Goal: Download file/media

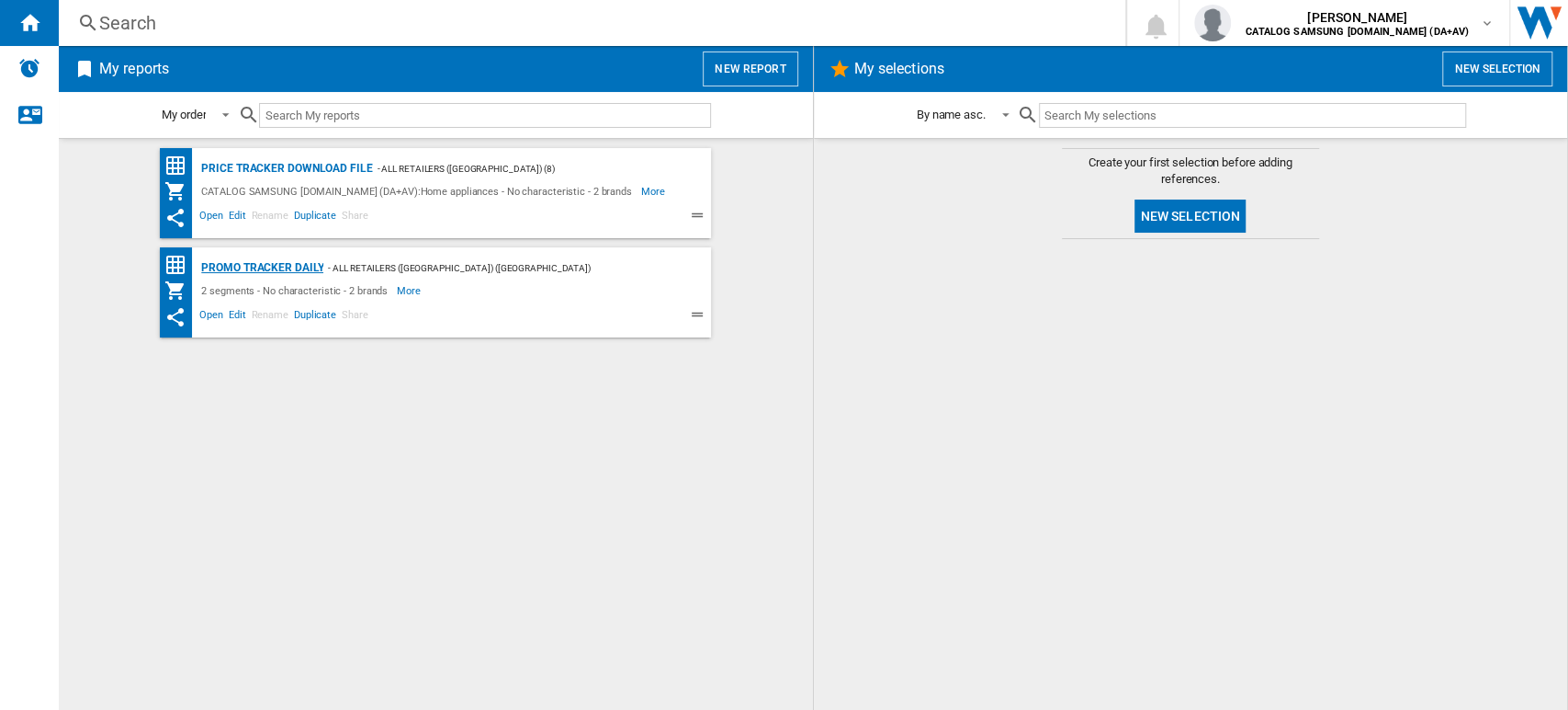
click at [254, 261] on div "Promo Tracker Daily" at bounding box center [260, 267] width 127 height 23
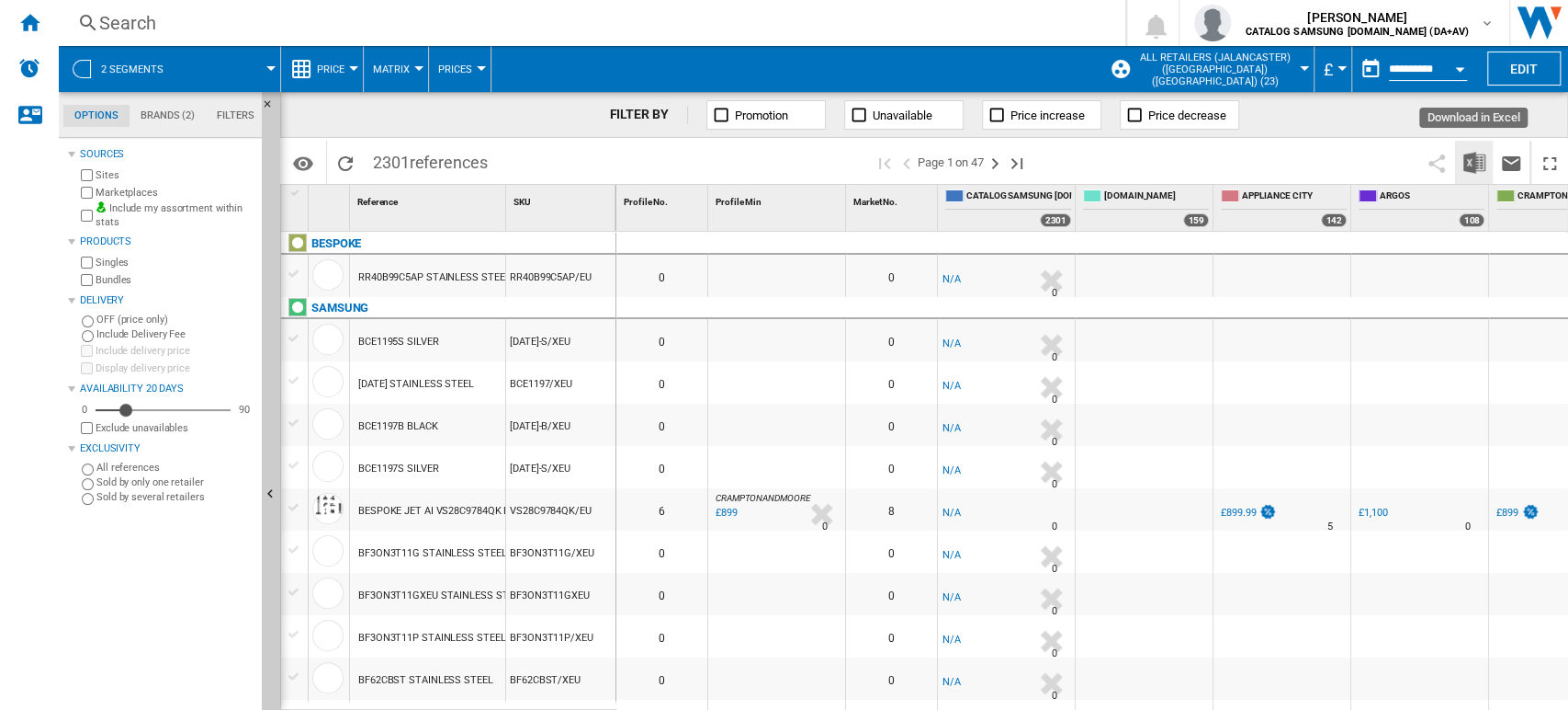
click at [1477, 155] on img "Download in Excel" at bounding box center [1474, 163] width 22 height 22
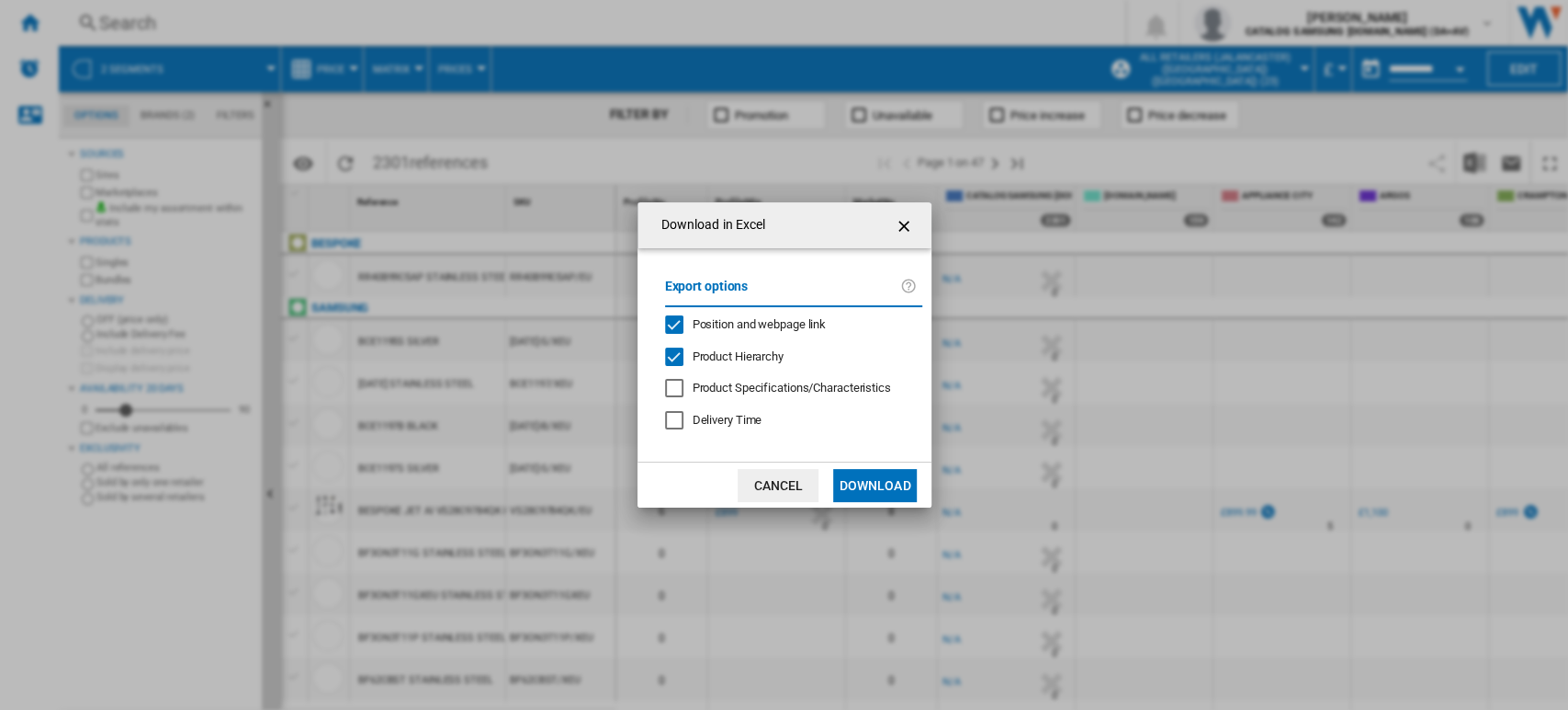
click at [889, 486] on button "Download" at bounding box center [874, 485] width 83 height 33
